Goal: Information Seeking & Learning: Understand process/instructions

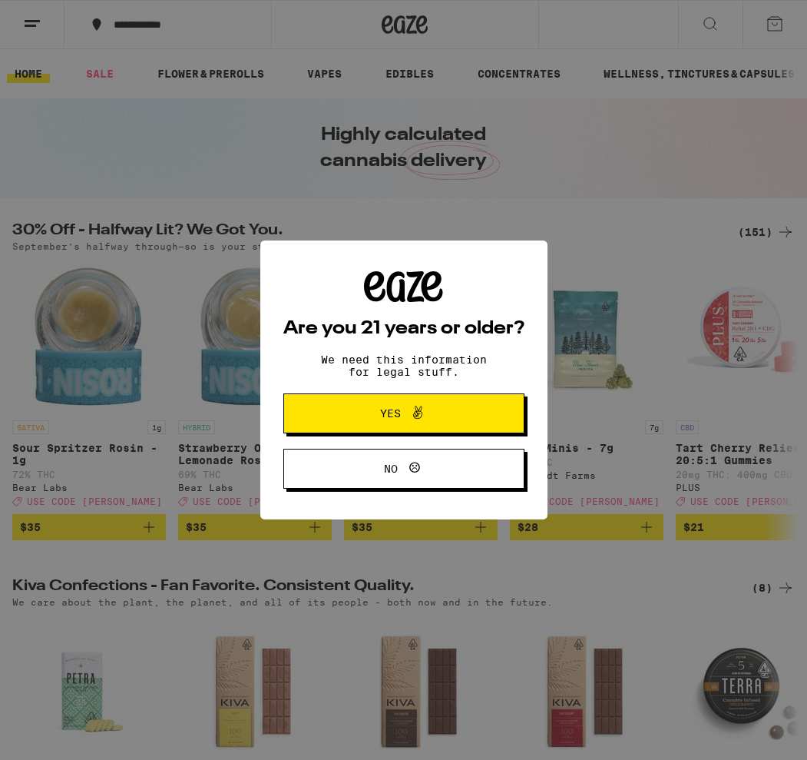
drag, startPoint x: 369, startPoint y: 412, endPoint x: 352, endPoint y: 400, distance: 21.1
click at [369, 412] on span "Yes" at bounding box center [404, 413] width 117 height 20
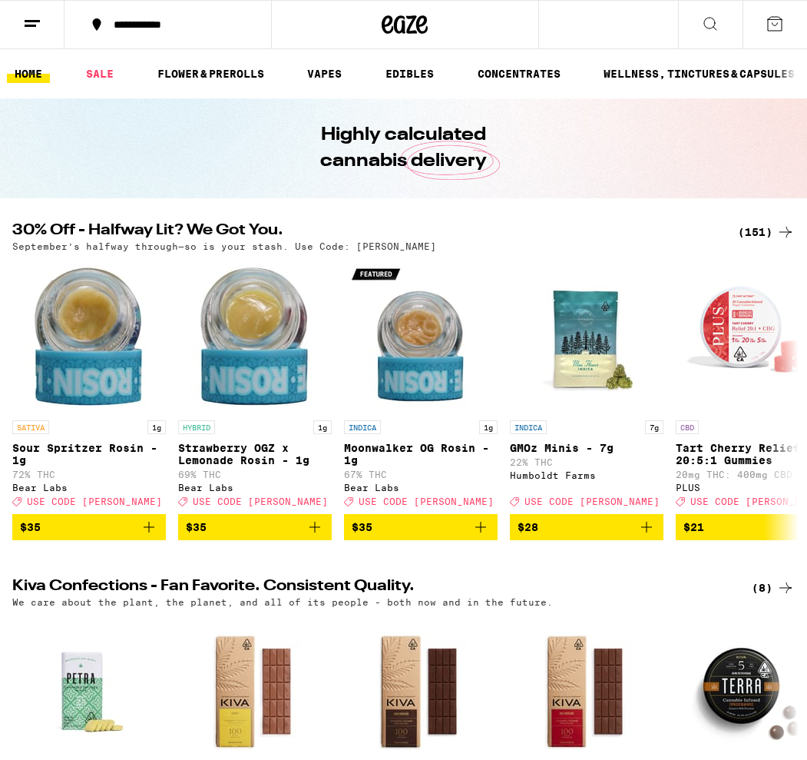
click at [38, 22] on icon at bounding box center [32, 24] width 18 height 18
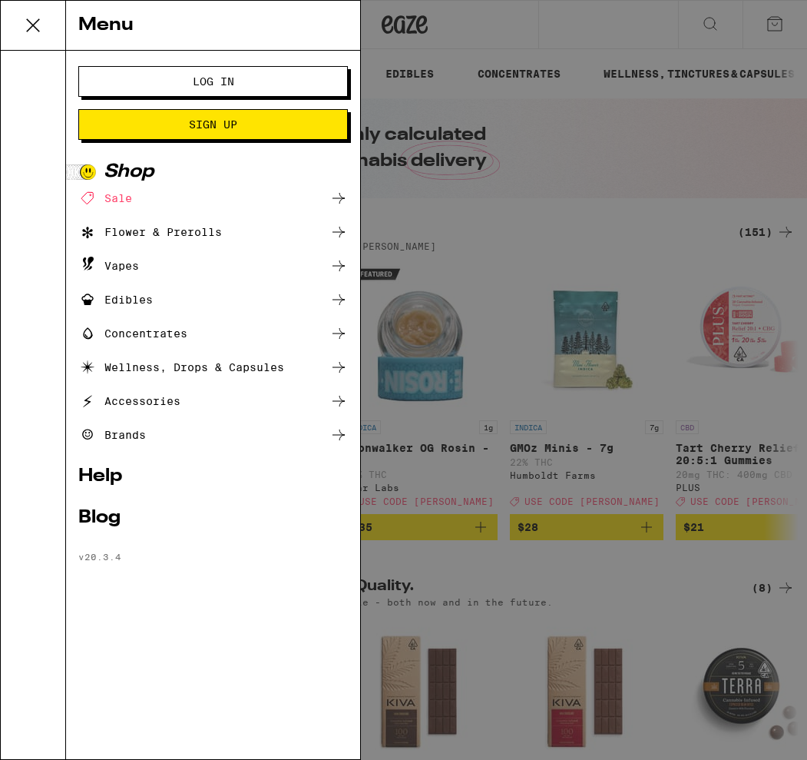
click at [38, 22] on icon at bounding box center [33, 25] width 31 height 31
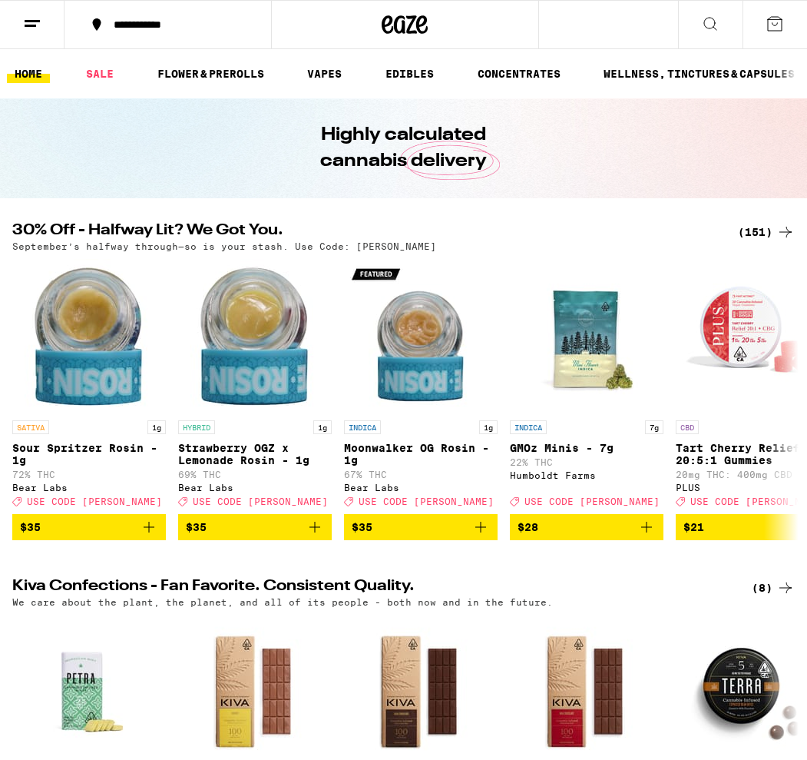
click at [28, 75] on link "HOME" at bounding box center [28, 74] width 43 height 18
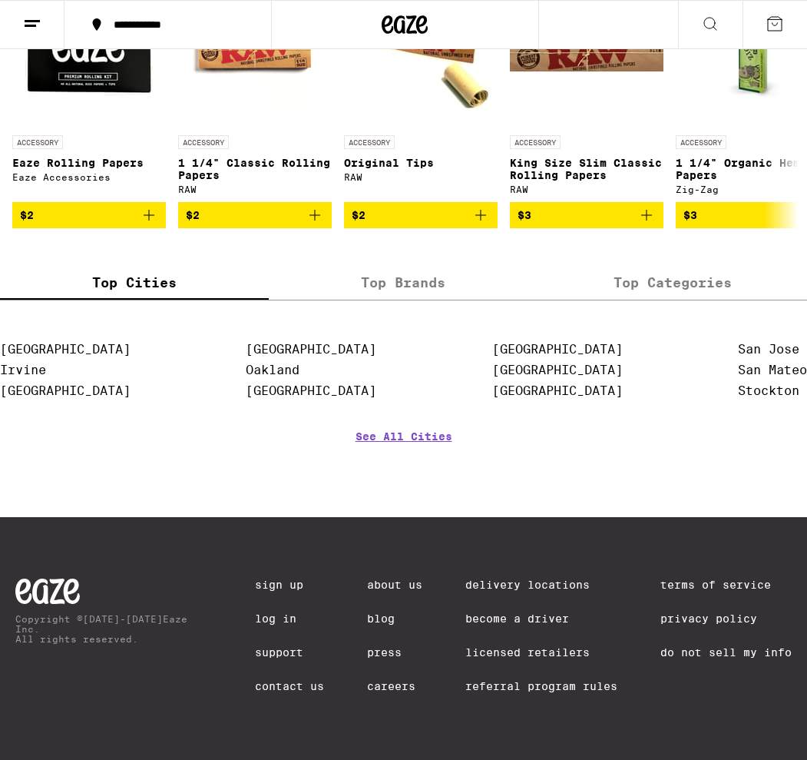
scroll to position [6942, 0]
click at [393, 580] on link "About Us" at bounding box center [394, 584] width 55 height 12
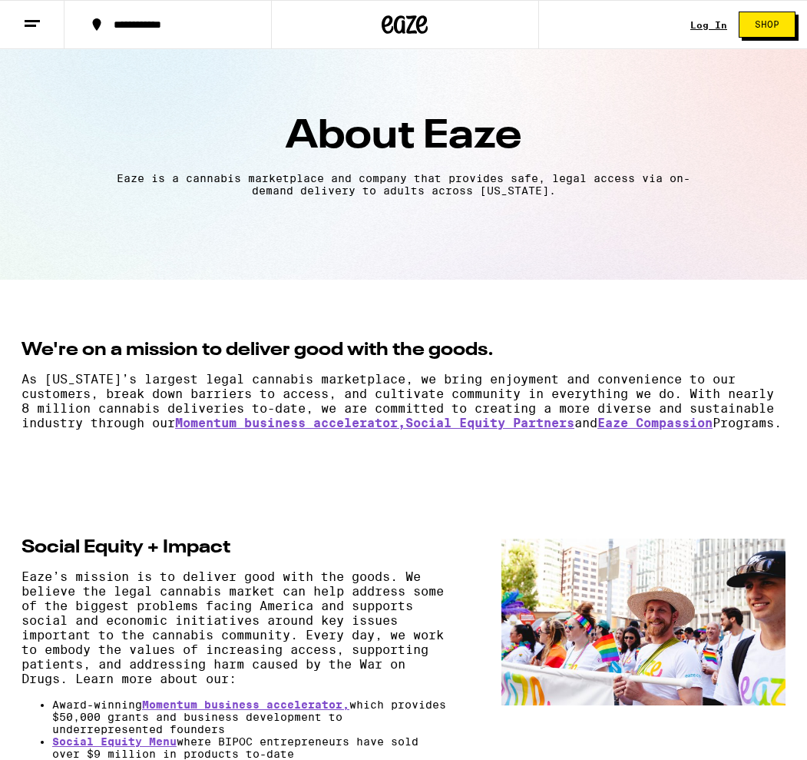
click at [32, 21] on line at bounding box center [32, 21] width 15 height 0
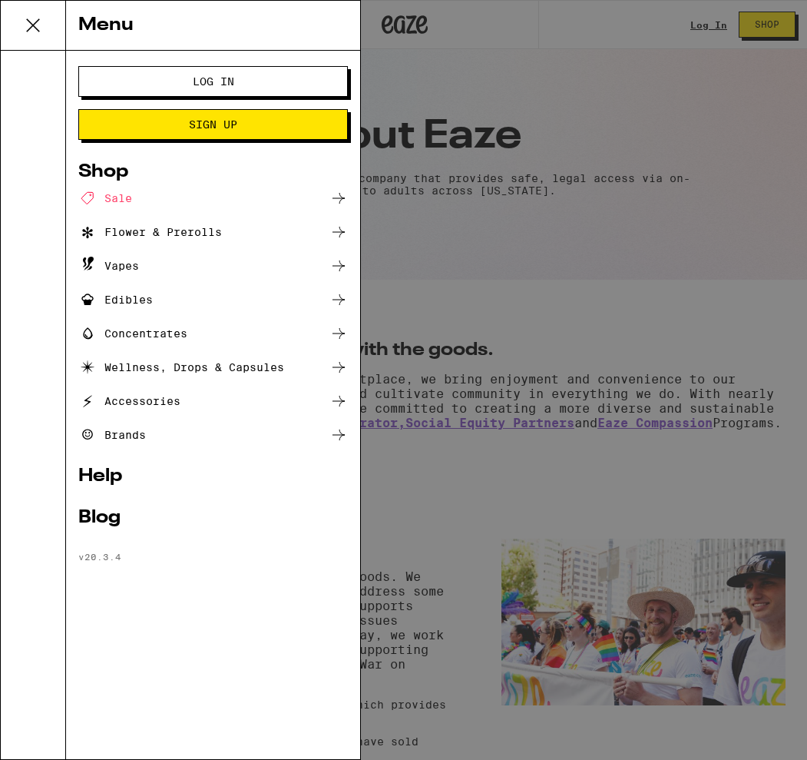
click at [101, 475] on link "Help" at bounding box center [213, 476] width 270 height 18
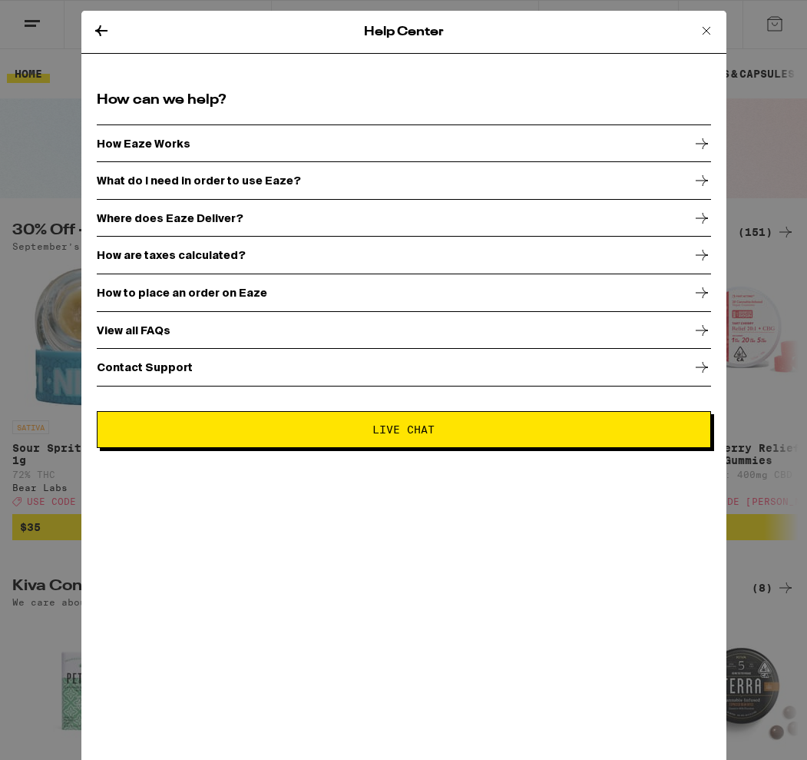
click at [704, 142] on icon at bounding box center [702, 143] width 18 height 18
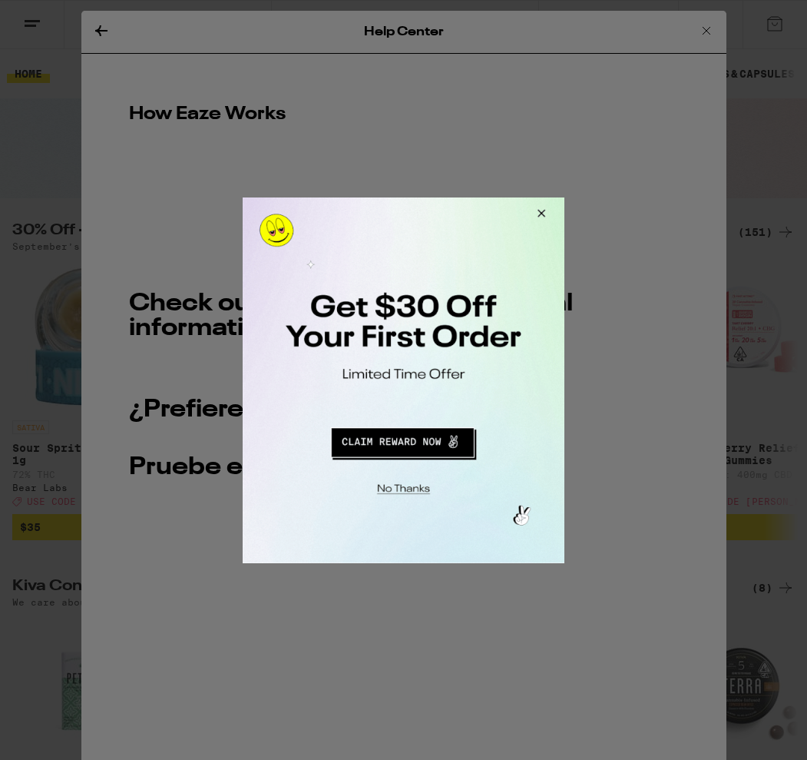
drag, startPoint x: 541, startPoint y: 212, endPoint x: 514, endPoint y: 230, distance: 32.6
click at [541, 212] on button "Close Modal" at bounding box center [539, 215] width 41 height 37
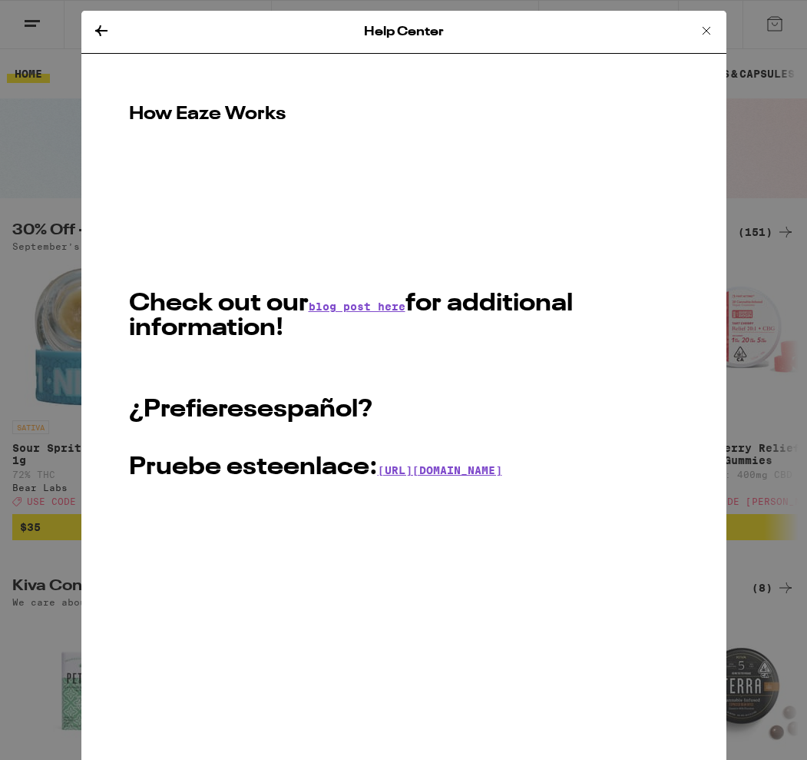
click at [343, 303] on link "blog post here" at bounding box center [357, 306] width 97 height 12
click at [705, 28] on icon at bounding box center [706, 31] width 18 height 18
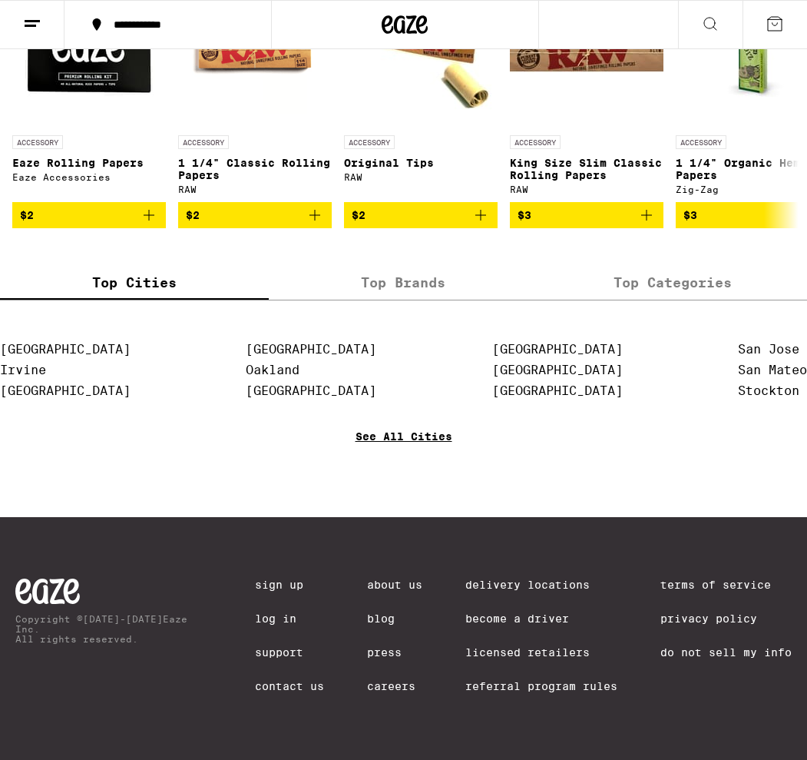
scroll to position [6942, 0]
click at [386, 579] on link "About Us" at bounding box center [394, 584] width 55 height 12
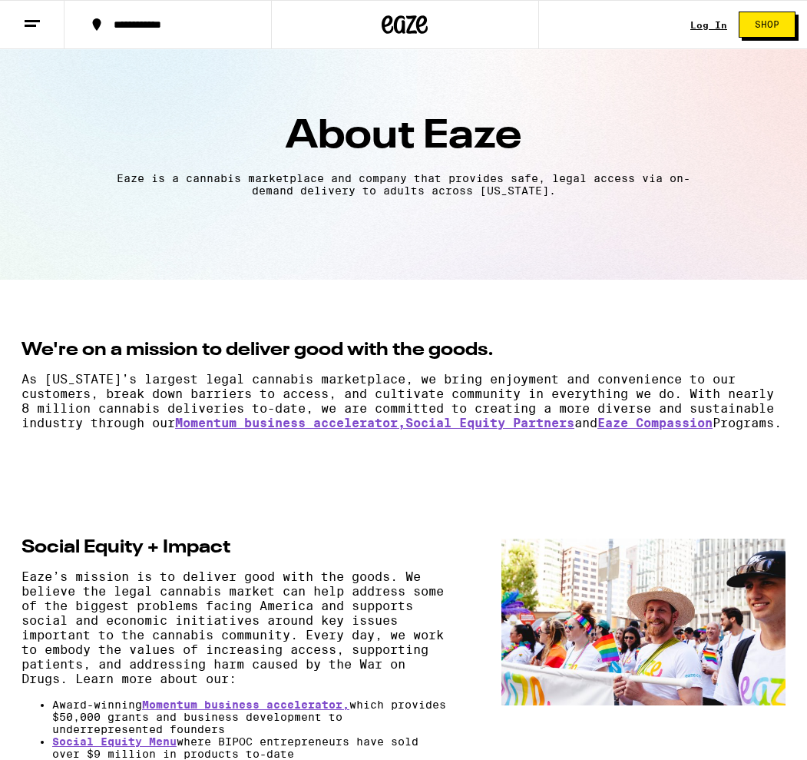
click at [34, 21] on line at bounding box center [32, 21] width 15 height 0
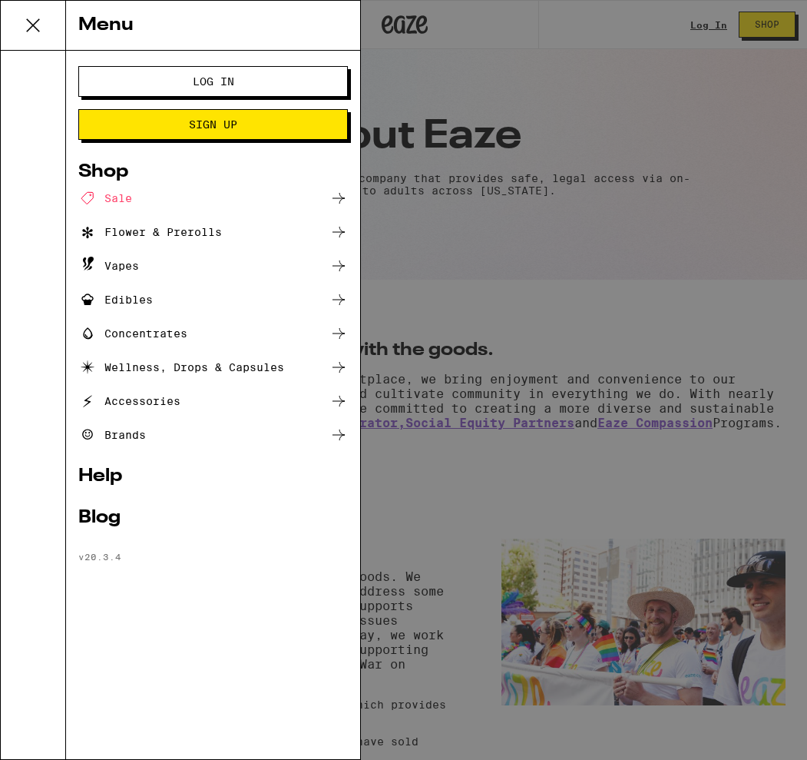
click at [98, 473] on link "Help" at bounding box center [213, 476] width 270 height 18
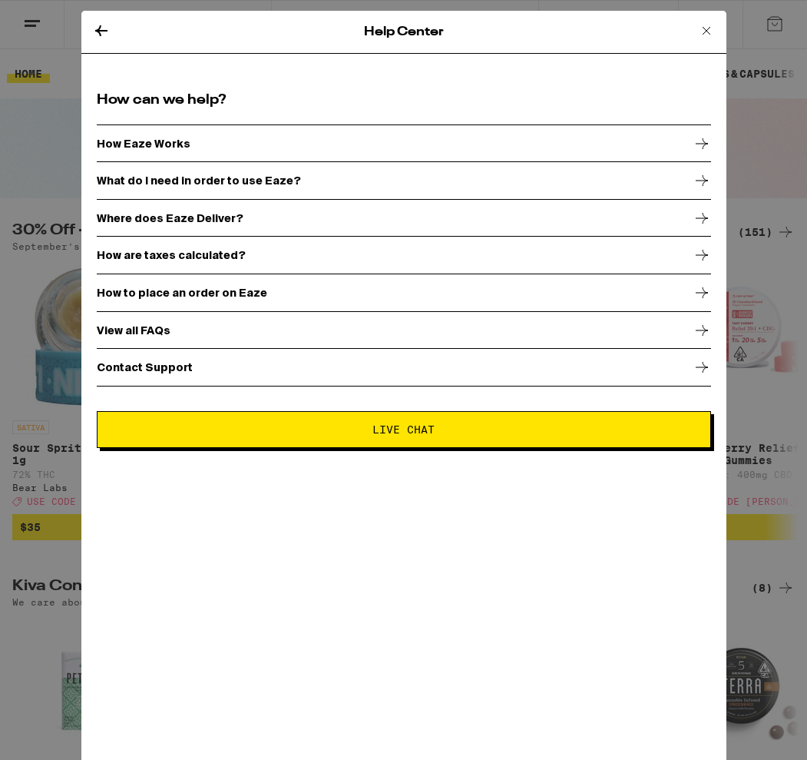
click at [702, 254] on icon at bounding box center [702, 255] width 18 height 18
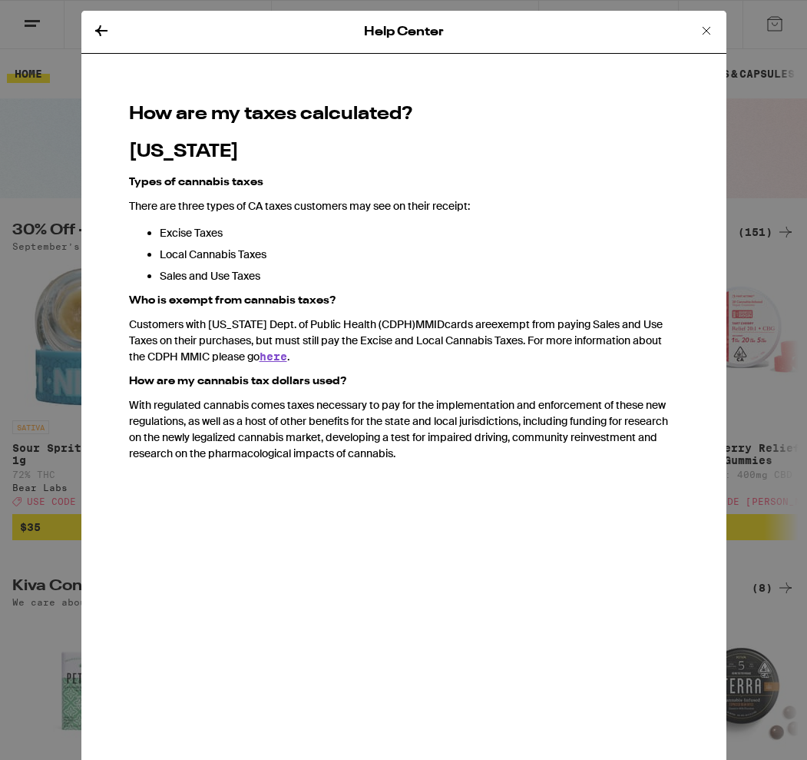
click at [702, 28] on icon at bounding box center [706, 31] width 18 height 18
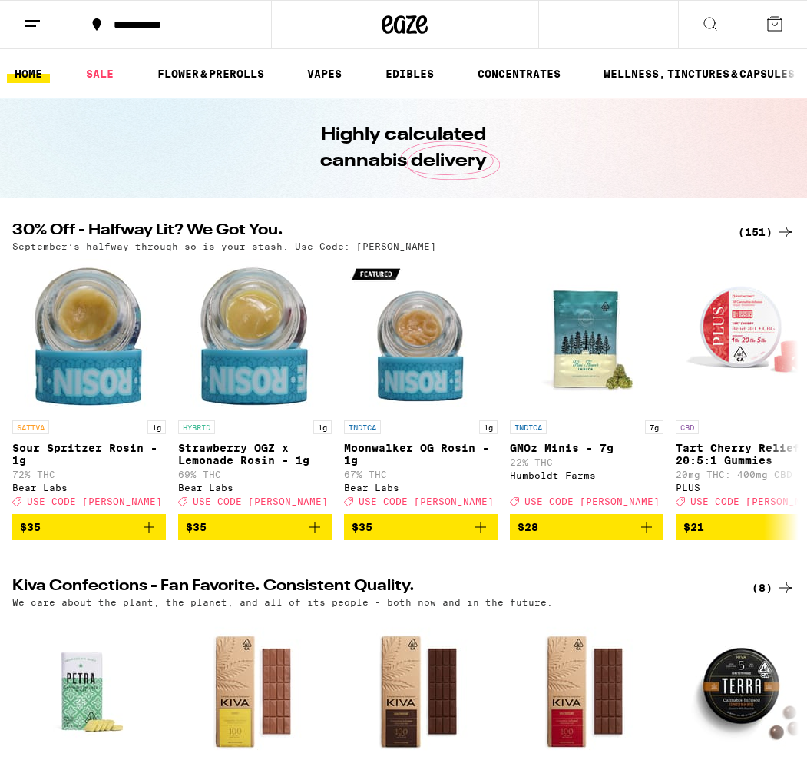
click at [31, 21] on line at bounding box center [32, 21] width 15 height 0
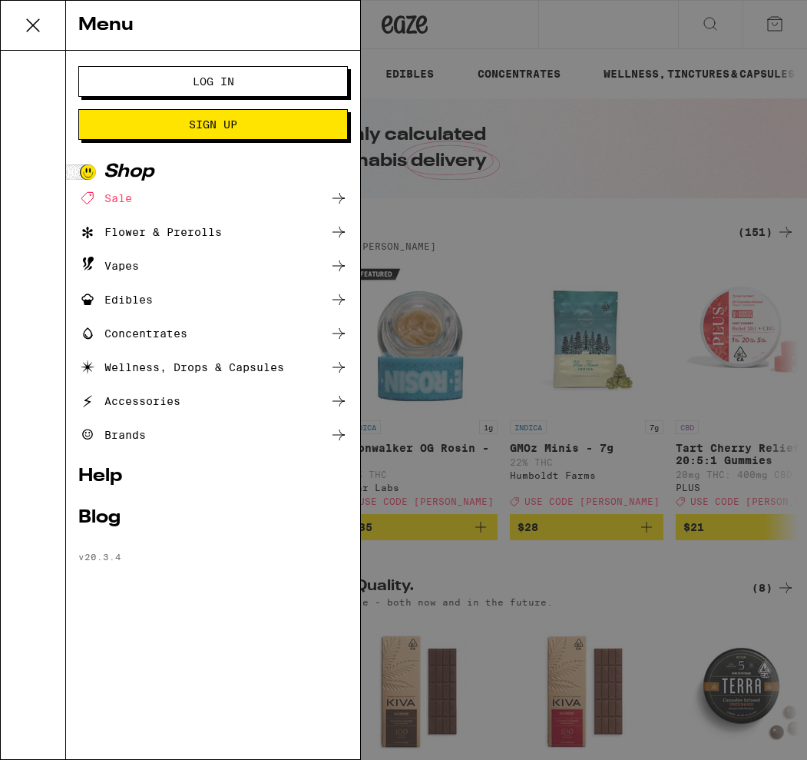
click at [97, 472] on link "Help" at bounding box center [213, 476] width 270 height 18
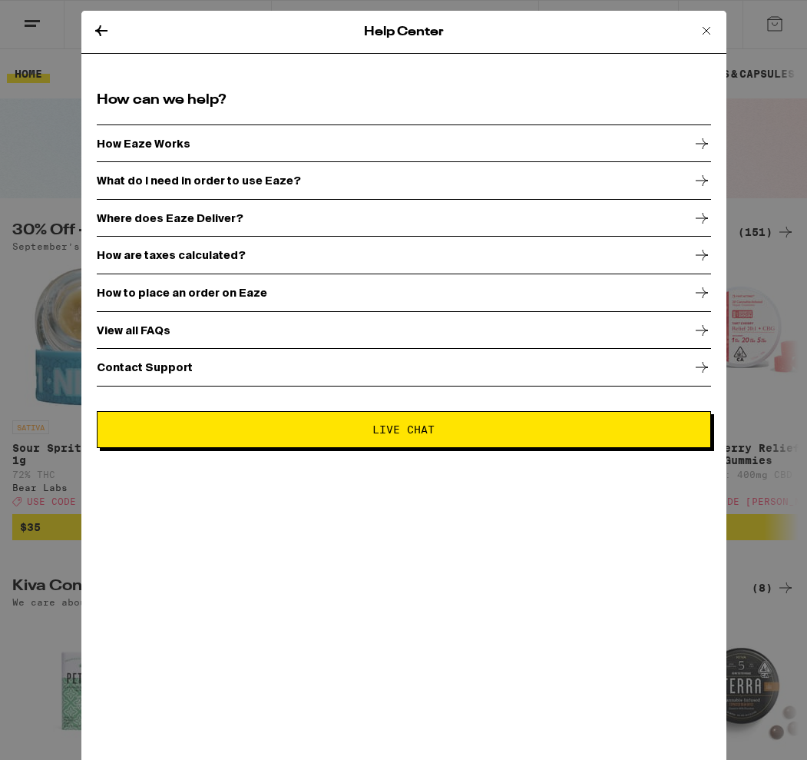
click at [699, 292] on icon at bounding box center [702, 292] width 18 height 18
